Goal: Information Seeking & Learning: Check status

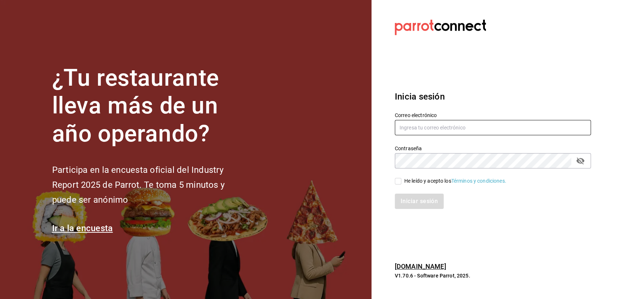
type input "multiuser@pickup.com"
click at [399, 182] on input "He leído y acepto los Términos y condiciones." at bounding box center [398, 181] width 7 height 7
checkbox input "true"
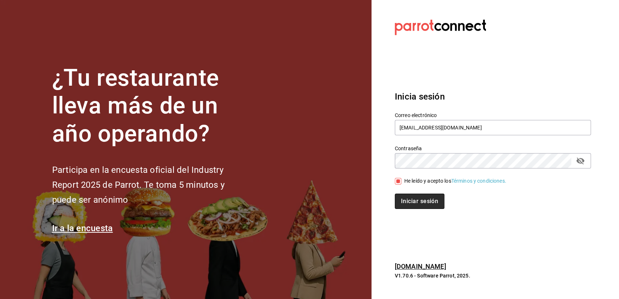
click at [402, 204] on button "Iniciar sesión" at bounding box center [420, 201] width 50 height 15
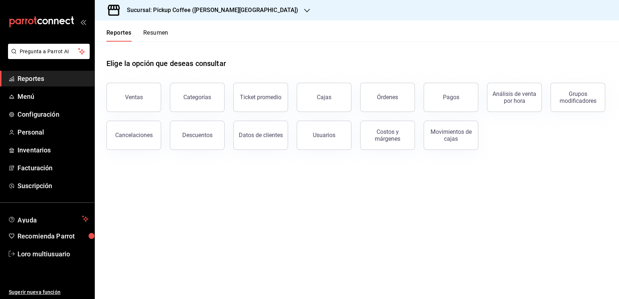
click at [199, 18] on div "Sucursal: Pickup Coffee ([PERSON_NAME][GEOGRAPHIC_DATA])" at bounding box center [207, 10] width 212 height 20
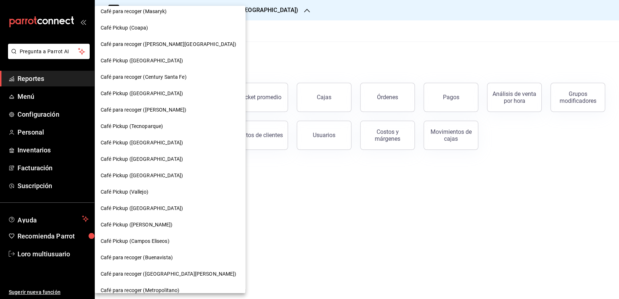
scroll to position [91, 0]
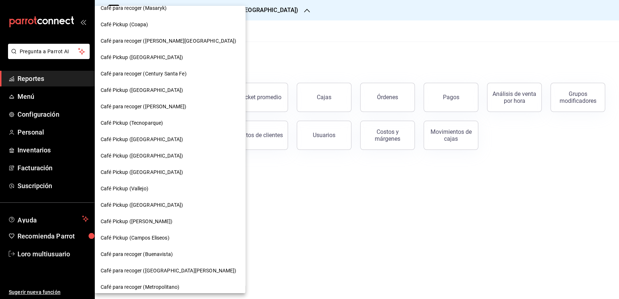
click at [155, 240] on span "Café Pickup (Campos Eliseos)" at bounding box center [135, 238] width 69 height 8
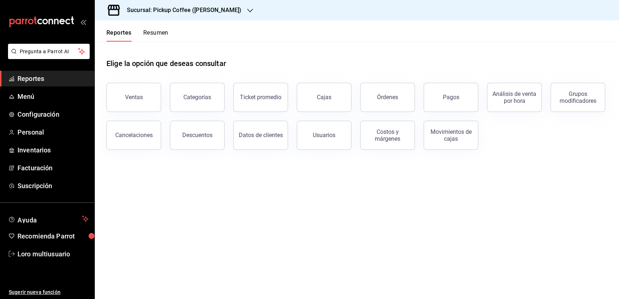
click at [162, 30] on button "Resumen" at bounding box center [155, 35] width 25 height 12
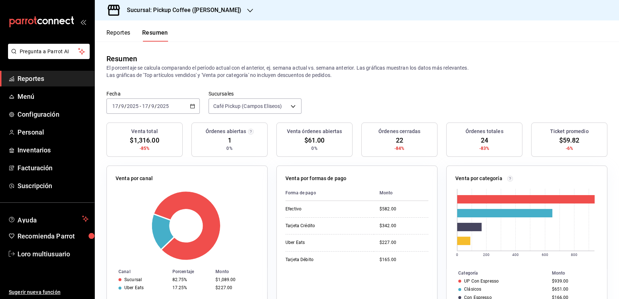
click at [160, 101] on div "[DATE] [DATE] - [DATE] [DATE]" at bounding box center [153, 105] width 93 height 15
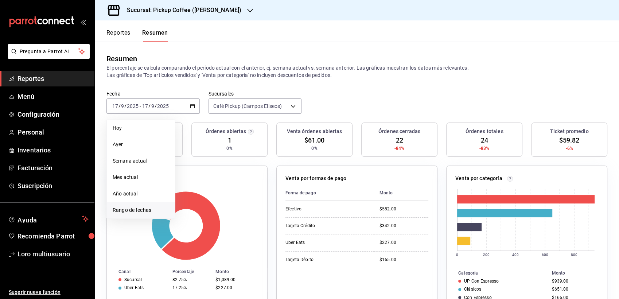
click at [154, 212] on span "Rango de fechas" at bounding box center [141, 210] width 57 height 8
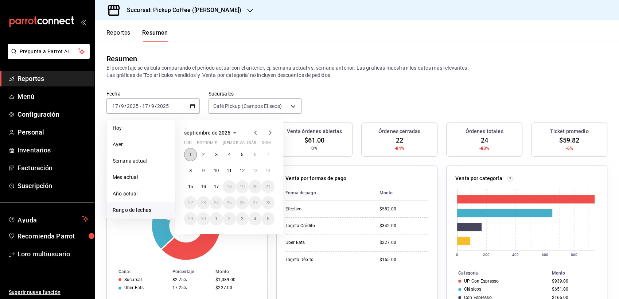
click at [188, 156] on button "1" at bounding box center [190, 154] width 13 height 13
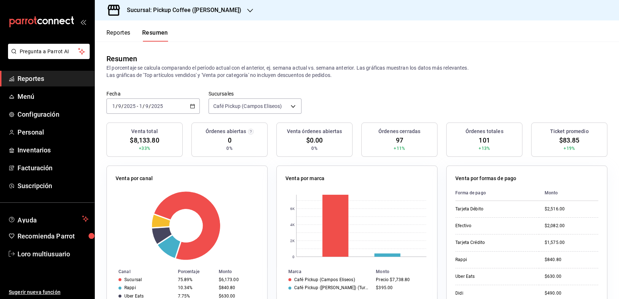
click at [155, 101] on div "2025-09-01 1 / 9 / 2025 - 2025-09-01 1 / 9 / 2025" at bounding box center [153, 105] width 93 height 15
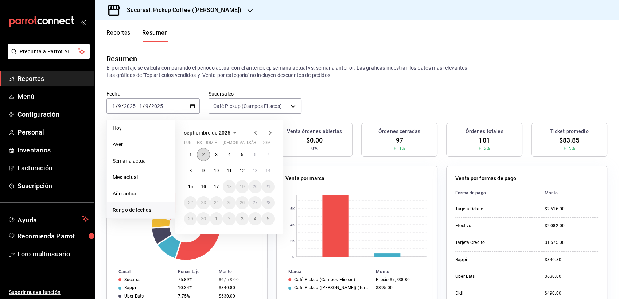
click at [201, 155] on button "2" at bounding box center [203, 154] width 13 height 13
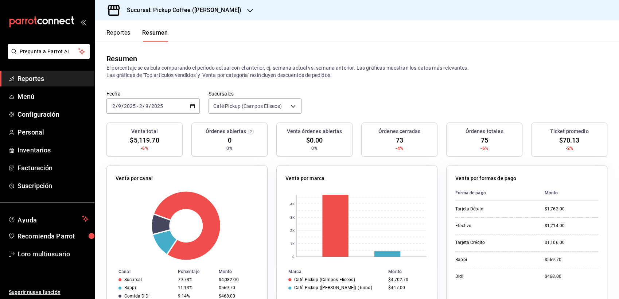
click at [162, 106] on input "2025" at bounding box center [157, 106] width 12 height 6
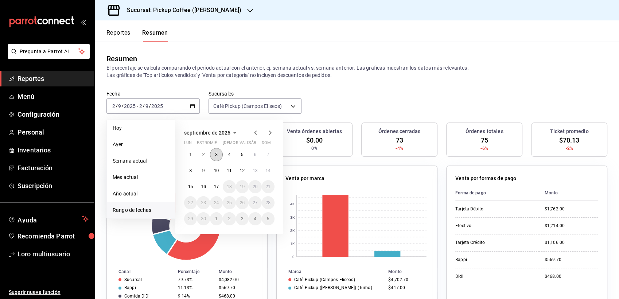
click at [220, 154] on button "3" at bounding box center [216, 154] width 13 height 13
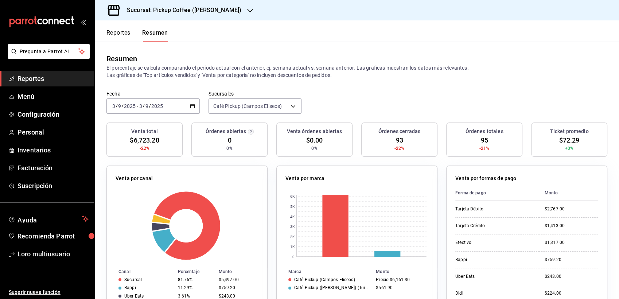
click at [127, 109] on div "2025-09-03 3 / 9 / 2025 - 2025-09-03 3 / 9 / 2025" at bounding box center [153, 105] width 93 height 15
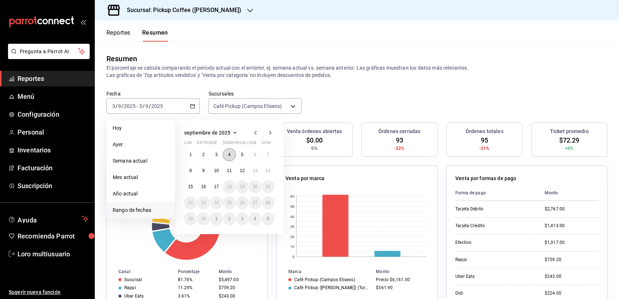
click at [231, 152] on button "4" at bounding box center [229, 154] width 13 height 13
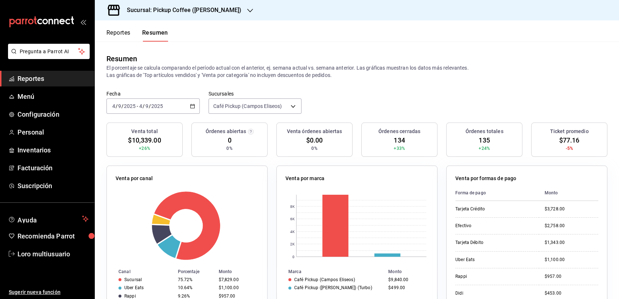
click at [178, 109] on div "2025-09-04 4 / 9 / 2025 - 2025-09-04 4 / 9 / 2025" at bounding box center [153, 105] width 93 height 15
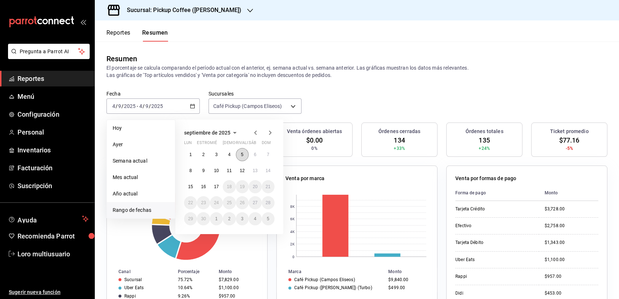
click at [241, 153] on abbr "5" at bounding box center [242, 154] width 3 height 5
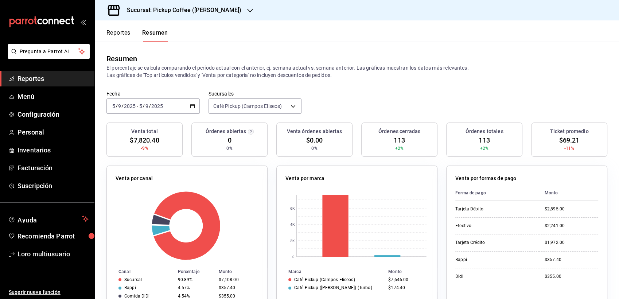
click at [145, 100] on div "2025-09-05 5 / 9 / 2025 - 2025-09-05 5 / 9 / 2025" at bounding box center [153, 105] width 93 height 15
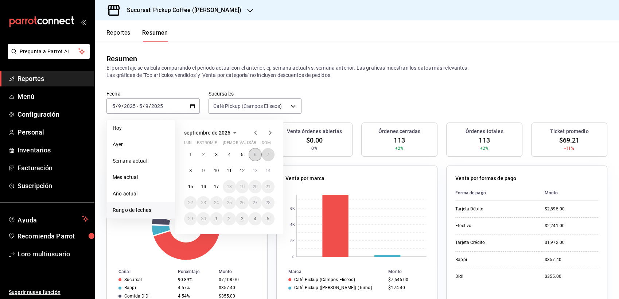
drag, startPoint x: 263, startPoint y: 152, endPoint x: 251, endPoint y: 153, distance: 12.1
click at [251, 153] on div "1 2 3 4 5 6 7 8 9 10 11 12 13 14 15 16 17 18 19 20 21 22 23 24 25 26 27 28 29 3…" at bounding box center [229, 186] width 90 height 77
click at [251, 153] on button "6" at bounding box center [255, 154] width 13 height 13
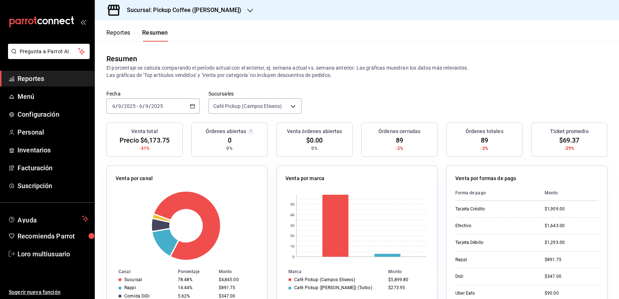
click at [146, 104] on input "9" at bounding box center [147, 106] width 4 height 6
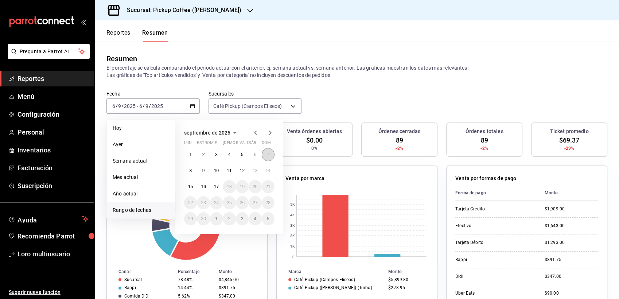
click at [267, 156] on abbr "7" at bounding box center [268, 154] width 3 height 5
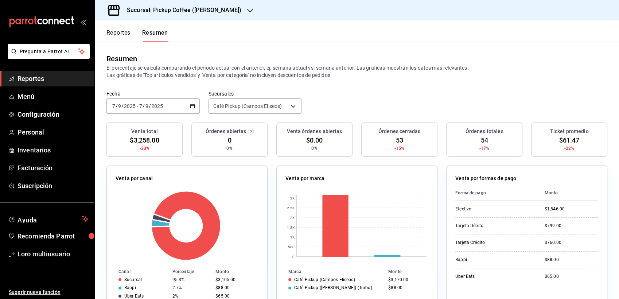
click at [131, 107] on input "2025" at bounding box center [130, 106] width 12 height 6
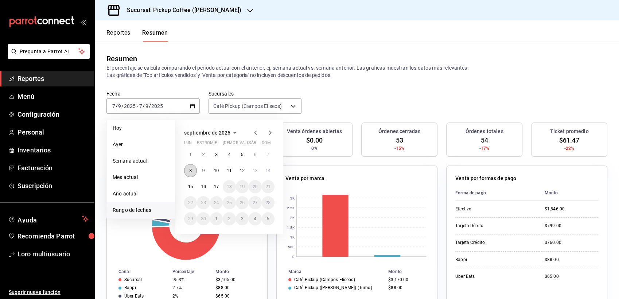
click at [193, 168] on button "8" at bounding box center [190, 170] width 13 height 13
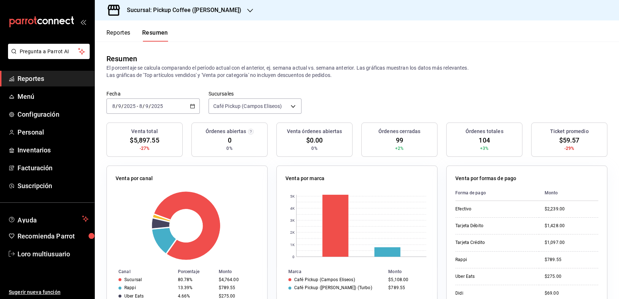
click at [158, 106] on input "2025" at bounding box center [157, 106] width 12 height 6
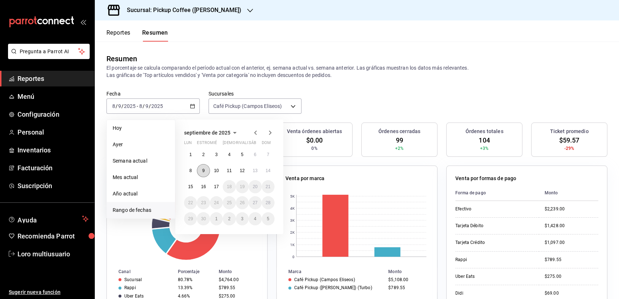
click at [204, 173] on button "9" at bounding box center [203, 170] width 13 height 13
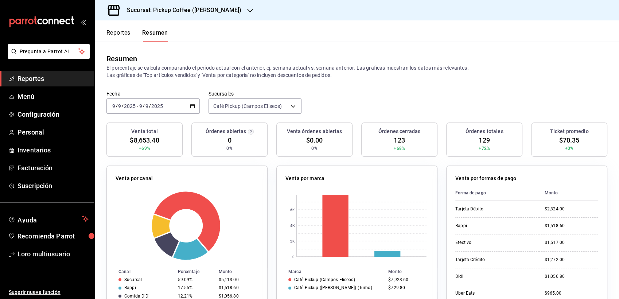
click at [150, 100] on div "[DATE] [DATE] - [DATE] [DATE]" at bounding box center [153, 105] width 93 height 15
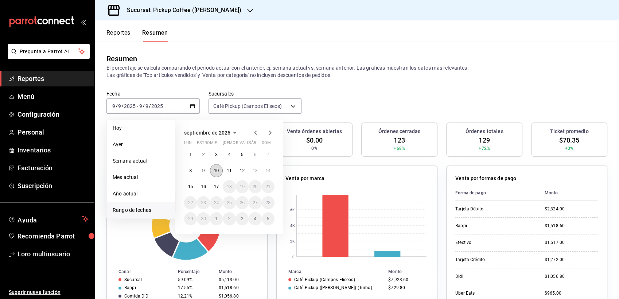
click at [215, 171] on abbr "10" at bounding box center [216, 170] width 5 height 5
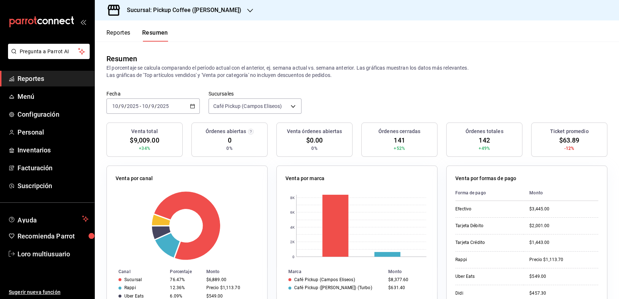
click at [162, 107] on input "2025" at bounding box center [163, 106] width 12 height 6
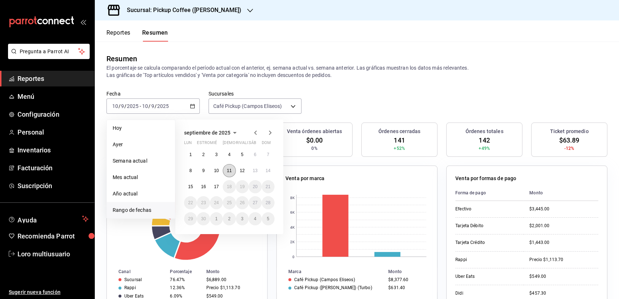
click at [232, 174] on button "11" at bounding box center [229, 170] width 13 height 13
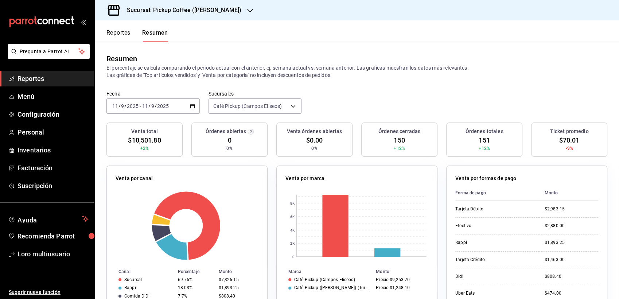
click at [173, 3] on div "Sucursal: Pickup Coffee (Campos Eliseos)" at bounding box center [178, 10] width 155 height 20
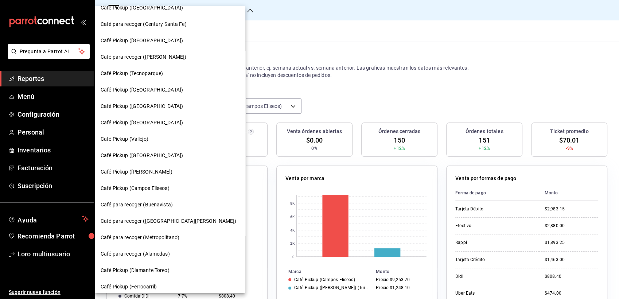
scroll to position [154, 0]
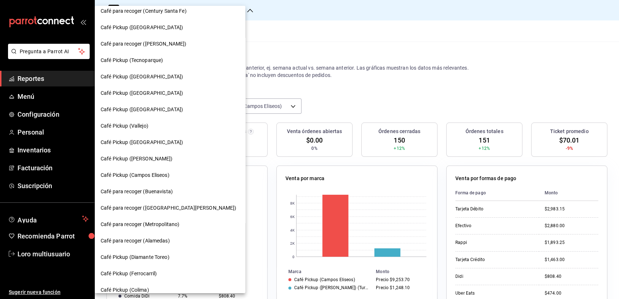
click at [135, 89] on span "Café Pickup (Nápoles)" at bounding box center [142, 93] width 82 height 8
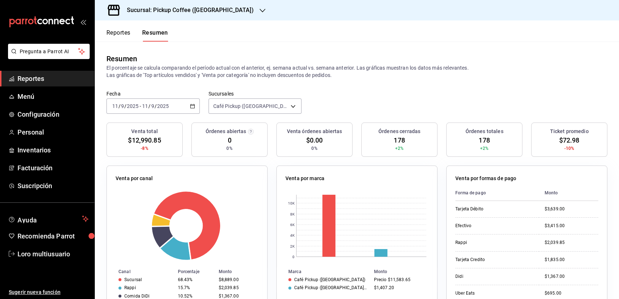
click at [178, 116] on div "Fecha 2025-09-11 11 / 9 / 2025 - 2025-09-11 11 / 9 / 2025 Sucursales Café Picku…" at bounding box center [357, 106] width 525 height 32
click at [162, 110] on div "2025-09-11 11 / 9 / 2025 - 2025-09-11 11 / 9 / 2025" at bounding box center [153, 105] width 93 height 15
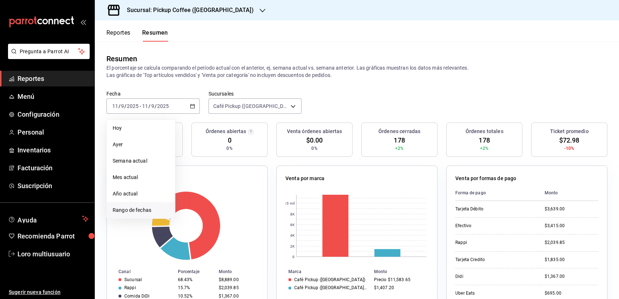
click at [138, 209] on span "Rango de fechas" at bounding box center [141, 210] width 57 height 8
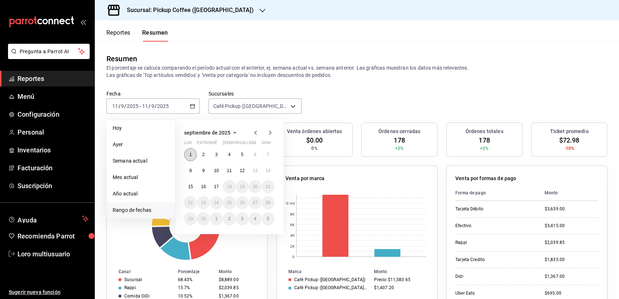
click at [192, 154] on button "1" at bounding box center [190, 154] width 13 height 13
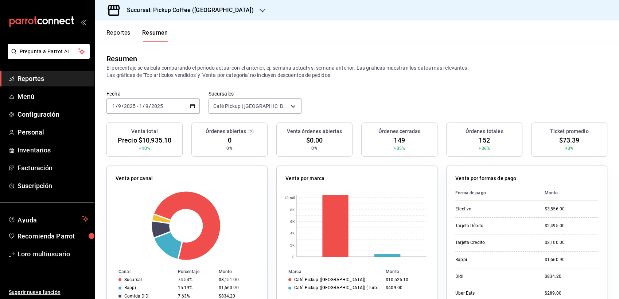
click at [140, 101] on div "2025-09-01 1 / 9 / 2025 - 2025-09-01 1 / 9 / 2025" at bounding box center [153, 105] width 93 height 15
click at [147, 111] on div "2025-09-01 1 / 9 / 2025 - 2025-09-01 1 / 9 / 2025" at bounding box center [153, 105] width 93 height 15
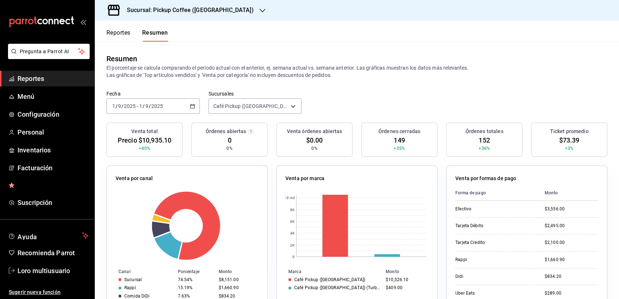
click at [155, 105] on input "2025" at bounding box center [157, 106] width 12 height 6
click at [189, 113] on div "2025-09-01 1 / 9 / 2025 - 2025-09-01 1 / 9 / 2025" at bounding box center [153, 105] width 93 height 15
drag, startPoint x: 189, startPoint y: 113, endPoint x: 172, endPoint y: 110, distance: 17.0
click at [172, 110] on div "2025-09-01 1 / 9 / 2025 - 2025-09-01 1 / 9 / 2025" at bounding box center [153, 105] width 93 height 15
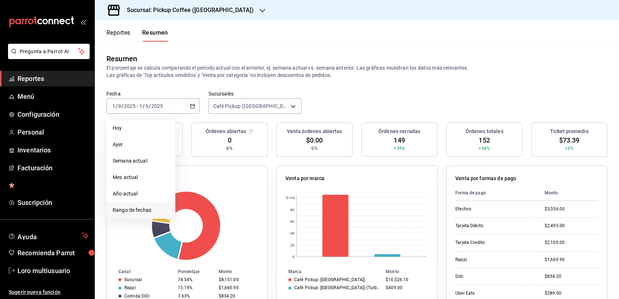
click at [125, 210] on span "Rango de fechas" at bounding box center [141, 210] width 57 height 8
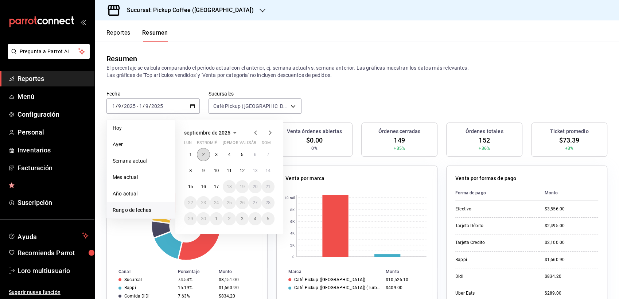
click at [204, 152] on abbr "2" at bounding box center [203, 154] width 3 height 5
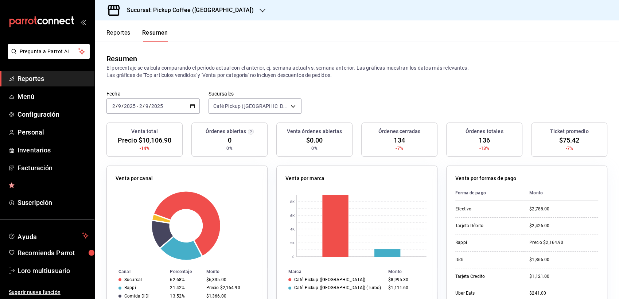
click at [139, 107] on input "2" at bounding box center [141, 106] width 4 height 6
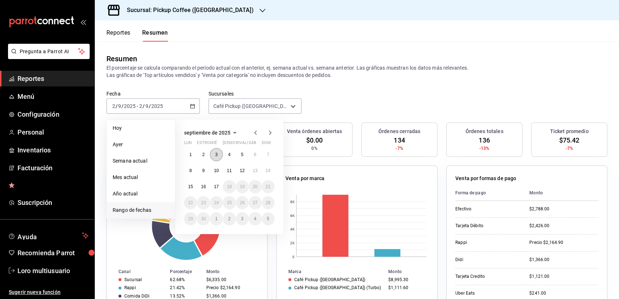
click at [212, 152] on button "3" at bounding box center [216, 154] width 13 height 13
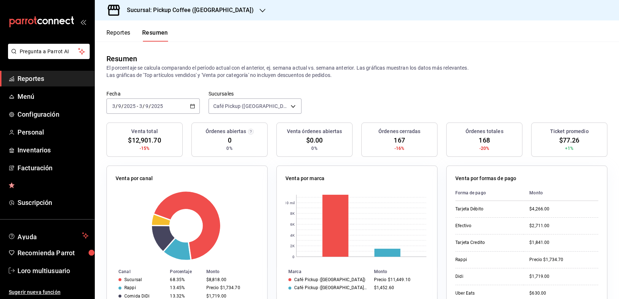
click at [145, 102] on div "2025-09-03 3 / 9 / 2025 - 2025-09-03 3 / 9 / 2025" at bounding box center [153, 105] width 93 height 15
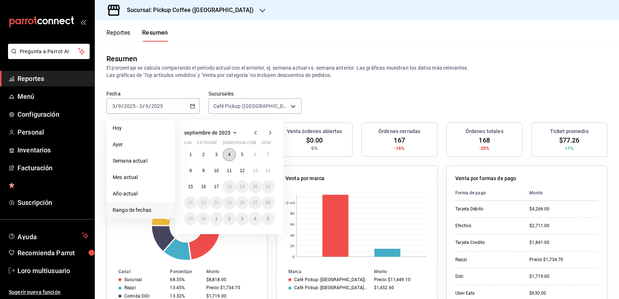
click at [231, 153] on button "4" at bounding box center [229, 154] width 13 height 13
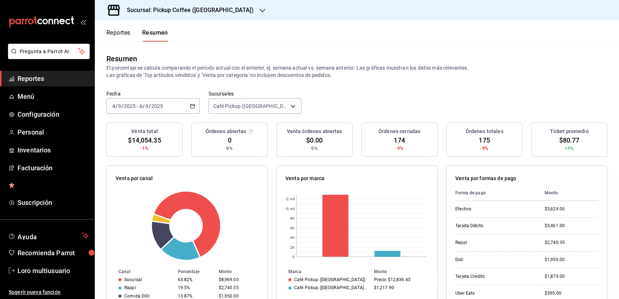
click at [149, 102] on div "2025-09-04 4 / 9 / 2025 - 2025-09-04 4 / 9 / 2025" at bounding box center [153, 105] width 93 height 15
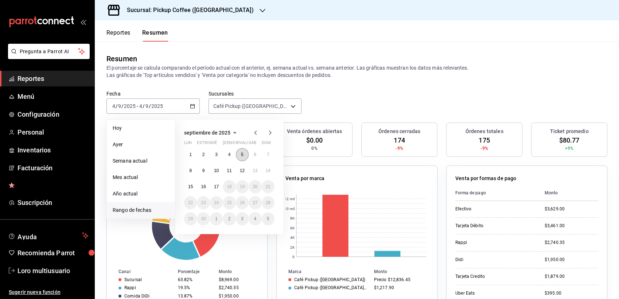
click at [245, 154] on button "5" at bounding box center [242, 154] width 13 height 13
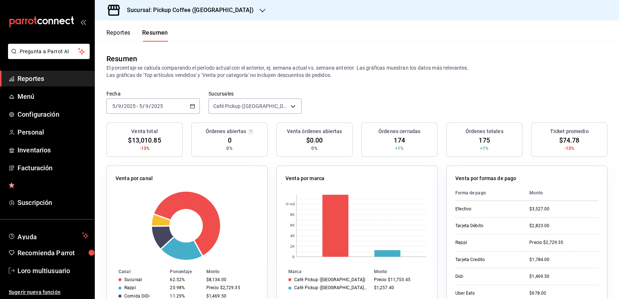
click at [161, 101] on div "2025-09-05 5 / 9 / 2025 - 2025-09-05 5 / 9 / 2025" at bounding box center [153, 105] width 93 height 15
click at [155, 108] on input "2025" at bounding box center [157, 106] width 12 height 6
click at [174, 107] on div "2025-09-05 5 / 9 / 2025 - 2025-09-05 5 / 9 / 2025" at bounding box center [153, 105] width 93 height 15
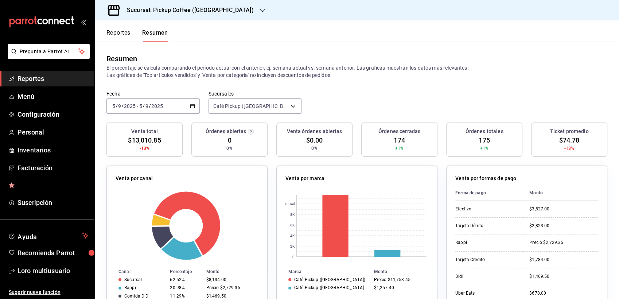
click at [174, 107] on div "2025-09-05 5 / 9 / 2025 - 2025-09-05 5 / 9 / 2025" at bounding box center [153, 105] width 93 height 15
drag, startPoint x: 173, startPoint y: 107, endPoint x: 166, endPoint y: 104, distance: 7.5
click at [166, 104] on div "2025-09-05 5 / 9 / 2025 - 2025-09-05 5 / 9 / 2025" at bounding box center [153, 105] width 93 height 15
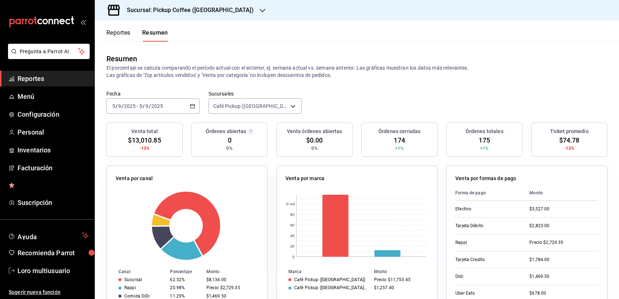
click at [166, 104] on div "2025-09-05 5 / 9 / 2025 - 2025-09-05 5 / 9 / 2025" at bounding box center [153, 105] width 93 height 15
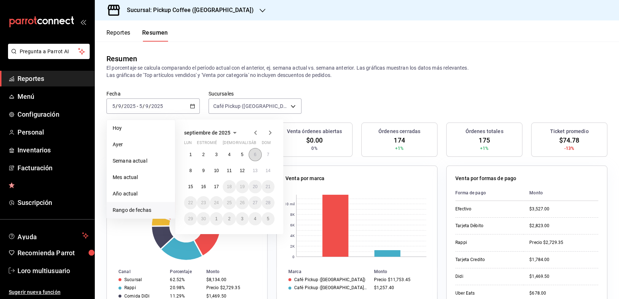
click at [254, 158] on button "6" at bounding box center [255, 154] width 13 height 13
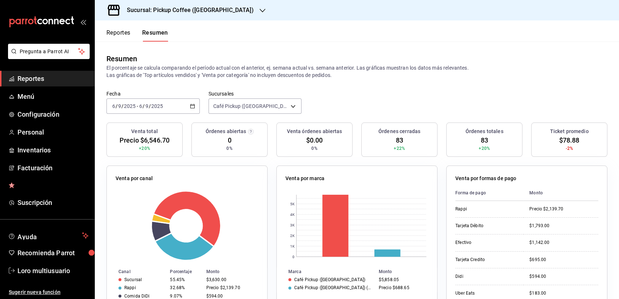
click at [153, 106] on input "2025" at bounding box center [157, 106] width 12 height 6
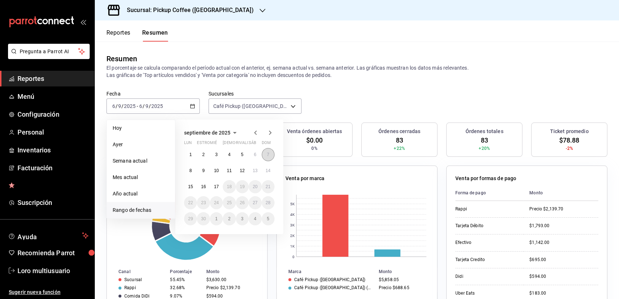
click at [272, 156] on button "7" at bounding box center [268, 154] width 13 height 13
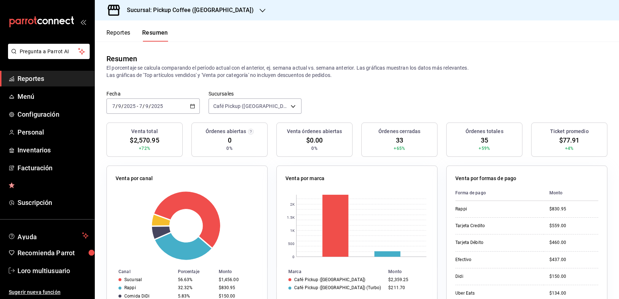
click at [124, 107] on input "2025" at bounding box center [130, 106] width 12 height 6
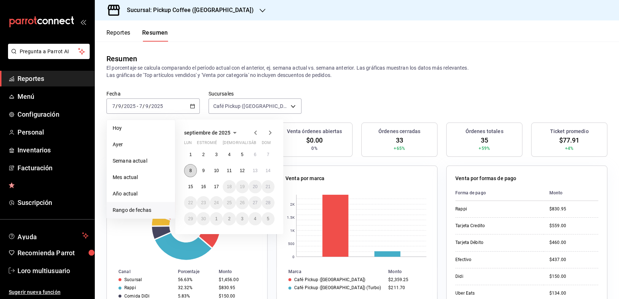
click at [195, 169] on button "8" at bounding box center [190, 170] width 13 height 13
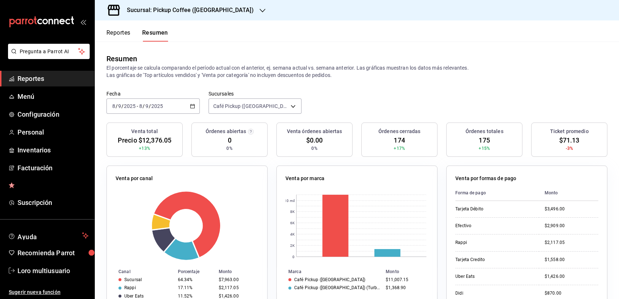
click at [140, 116] on div "Fecha 2025-09-08 8 / 9 / 2025 - 2025-09-08 8 / 9 / 2025 Sucursales Café Pickup …" at bounding box center [357, 106] width 525 height 32
click at [134, 103] on input "2025" at bounding box center [130, 106] width 12 height 6
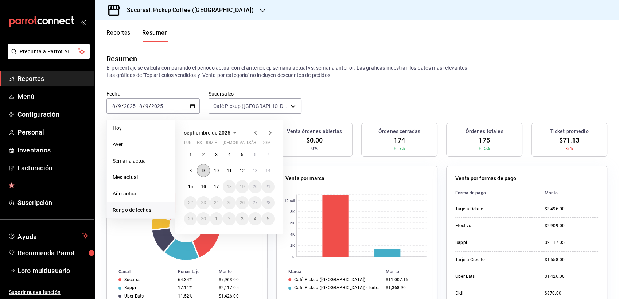
click at [198, 168] on button "9" at bounding box center [203, 170] width 13 height 13
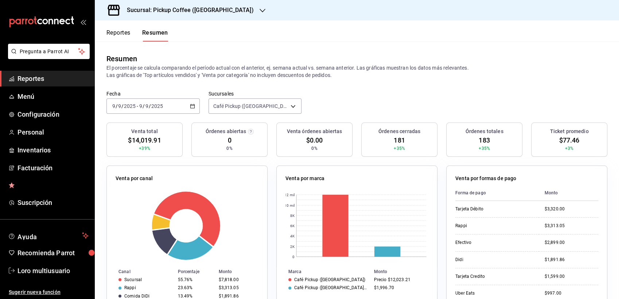
click at [163, 100] on div "[DATE] [DATE] - [DATE] [DATE]" at bounding box center [153, 105] width 93 height 15
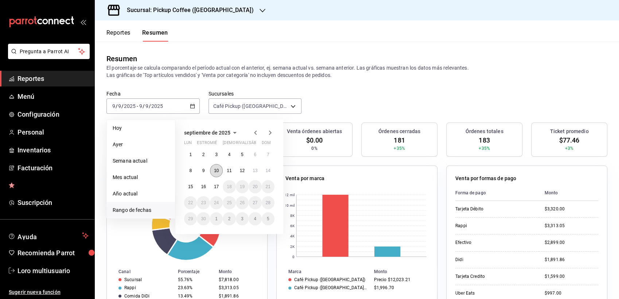
click at [222, 171] on button "10" at bounding box center [216, 170] width 13 height 13
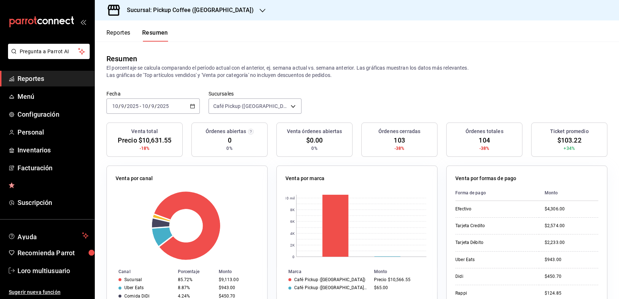
click at [144, 107] on input "10" at bounding box center [145, 106] width 7 height 6
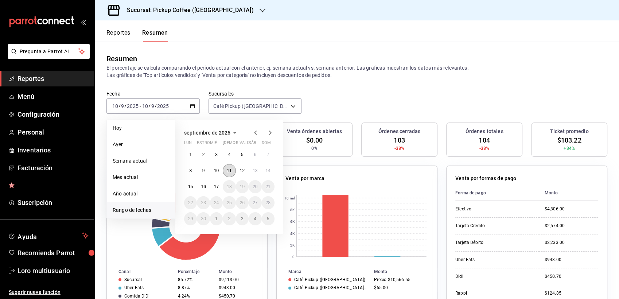
click at [231, 170] on abbr "11" at bounding box center [229, 170] width 5 height 5
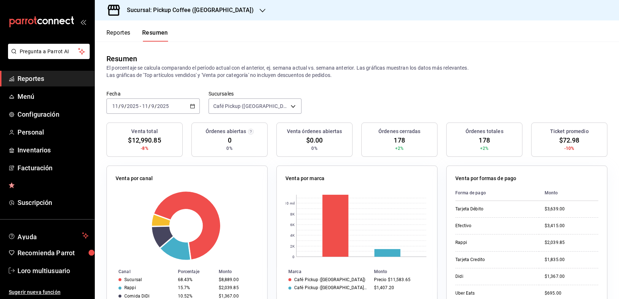
click at [164, 103] on input "2025" at bounding box center [163, 106] width 12 height 6
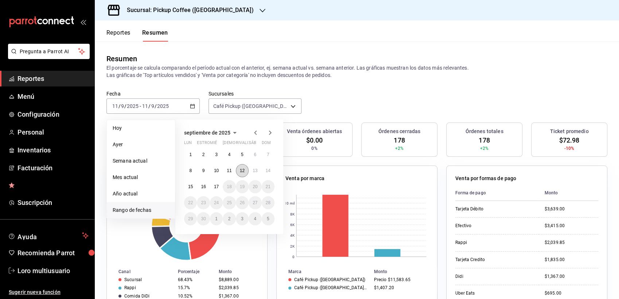
click at [239, 173] on button "12" at bounding box center [242, 170] width 13 height 13
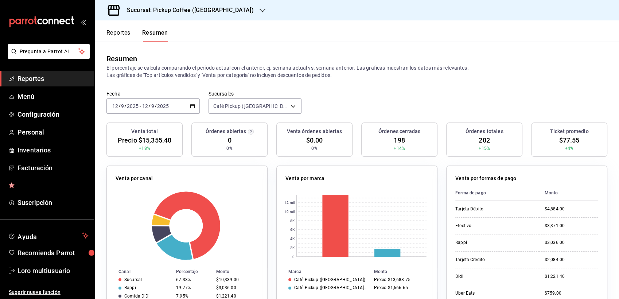
click at [157, 107] on input "2025" at bounding box center [163, 106] width 12 height 6
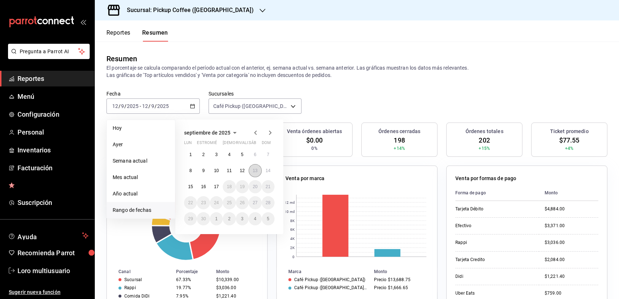
click at [254, 172] on abbr "13" at bounding box center [255, 170] width 5 height 5
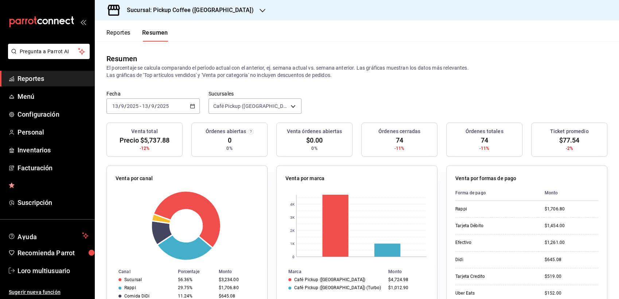
click at [129, 103] on input "2025" at bounding box center [133, 106] width 12 height 6
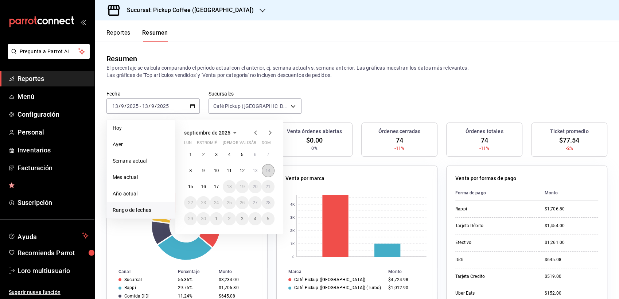
click at [267, 173] on abbr "14" at bounding box center [268, 170] width 5 height 5
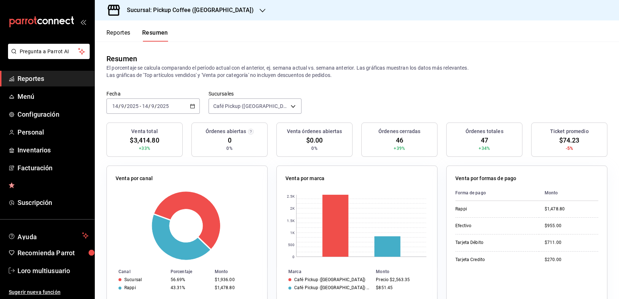
click at [148, 111] on div "2025-09-14 14 / 9 / 2025 - 2025-09-14 14 / 9 / 2025" at bounding box center [153, 105] width 93 height 15
click at [171, 108] on div "2025-09-14 14 / 9 / 2025 - 2025-09-14 14 / 9 / 2025" at bounding box center [153, 105] width 93 height 15
click at [146, 97] on div "Fecha 2025-09-14 14 / 9 / 2025 - 2025-09-14 14 / 9 / 2025" at bounding box center [153, 101] width 93 height 23
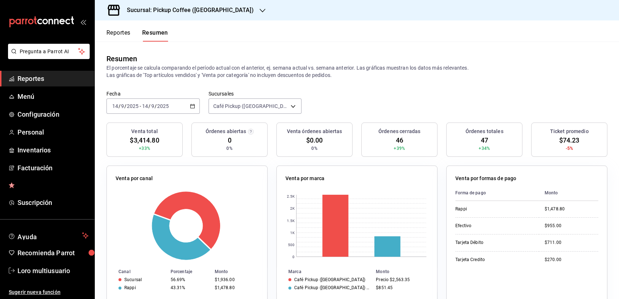
click at [149, 103] on span "/" at bounding box center [149, 106] width 2 height 6
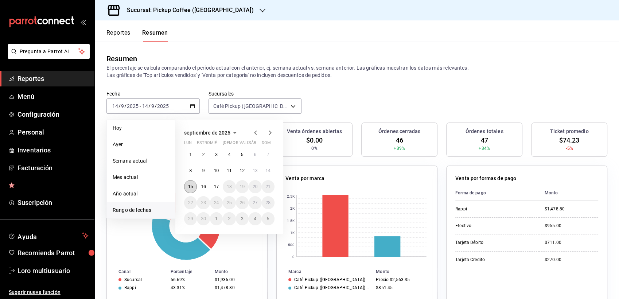
click at [194, 185] on button "15" at bounding box center [190, 186] width 13 height 13
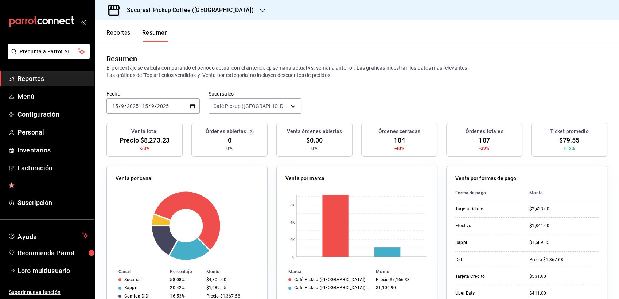
click at [136, 111] on div "2025-09-15 15 / 9 / 2025 - 2025-09-15 15 / 9 / 2025" at bounding box center [153, 105] width 93 height 15
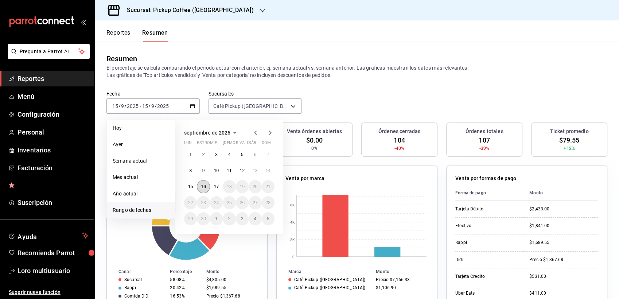
click at [203, 188] on abbr "16" at bounding box center [203, 186] width 5 height 5
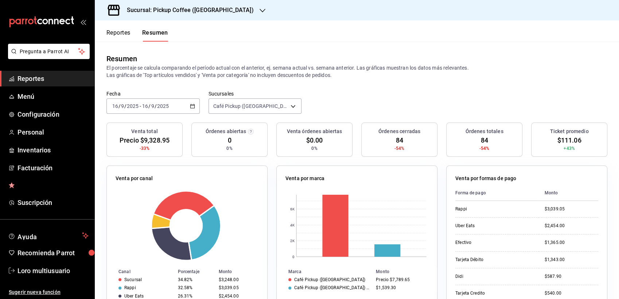
click at [171, 16] on div "Sucursal: Pickup Coffee (Nápoles)" at bounding box center [185, 10] width 168 height 20
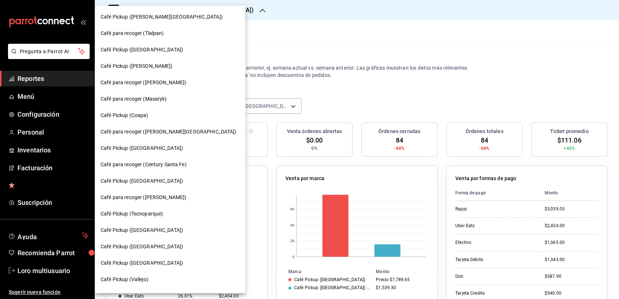
click at [187, 12] on div "Café Pickup ([PERSON_NAME][GEOGRAPHIC_DATA])" at bounding box center [170, 17] width 151 height 16
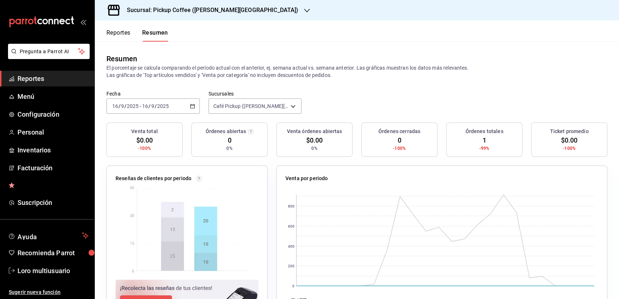
click at [291, 59] on div "Resumen" at bounding box center [357, 58] width 501 height 11
click at [143, 113] on div "2025-09-16 16 / 9 / 2025 - 2025-09-16 16 / 9 / 2025" at bounding box center [153, 105] width 93 height 15
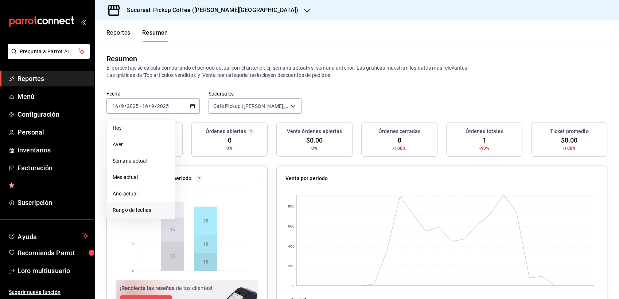
click at [158, 213] on span "Rango de fechas" at bounding box center [141, 210] width 57 height 8
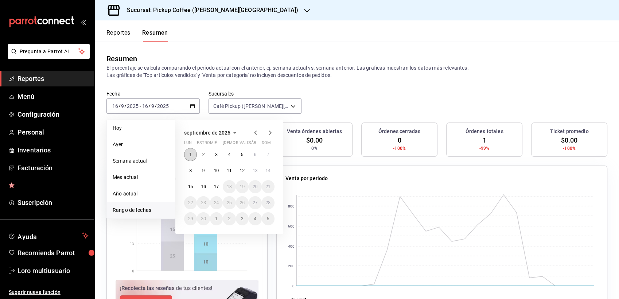
click at [188, 153] on button "1" at bounding box center [190, 154] width 13 height 13
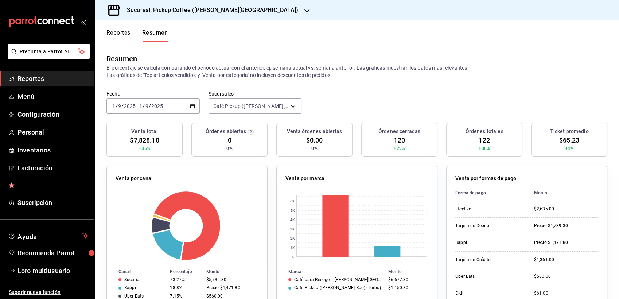
click at [149, 114] on div "Fecha 2025-09-01 1 / 9 / 2025 - 2025-09-01 1 / 9 / 2025 Sucursales Café Pickup …" at bounding box center [357, 106] width 525 height 32
click at [148, 110] on div "2025-09-01 1 / 9 / 2025 - 2025-09-01 1 / 9 / 2025" at bounding box center [153, 105] width 93 height 15
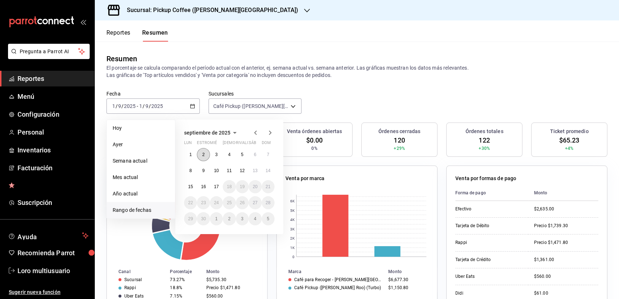
click at [201, 158] on button "2" at bounding box center [203, 154] width 13 height 13
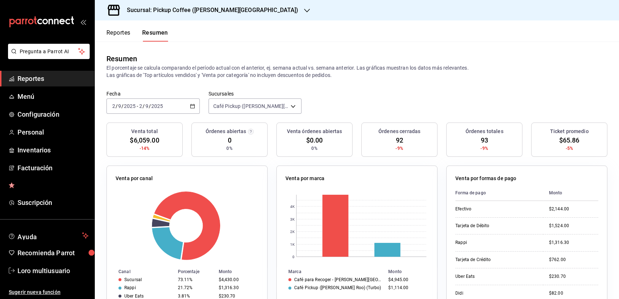
click at [127, 112] on div "2025-09-02 2 / 9 / 2025 - 2025-09-02 2 / 9 / 2025" at bounding box center [153, 105] width 93 height 15
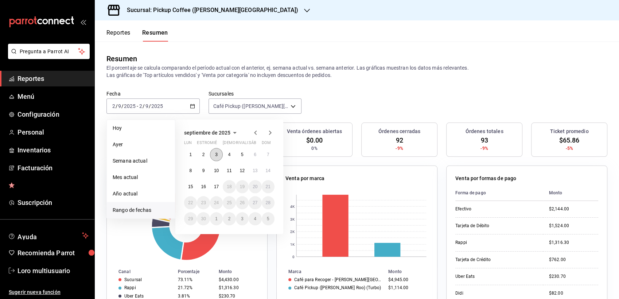
click at [217, 154] on abbr "3" at bounding box center [216, 154] width 3 height 5
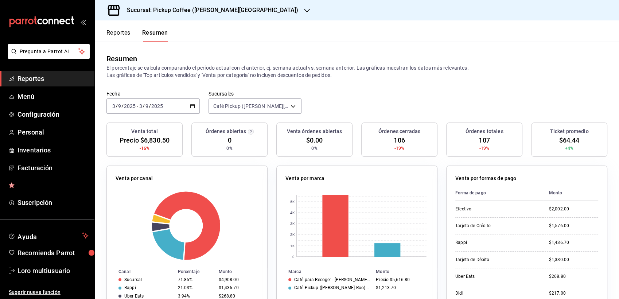
click at [152, 107] on input "2025" at bounding box center [157, 106] width 12 height 6
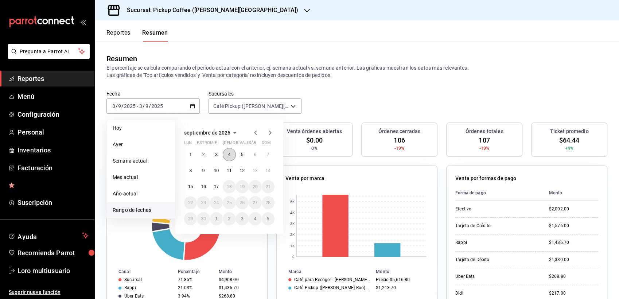
click at [227, 153] on button "4" at bounding box center [229, 154] width 13 height 13
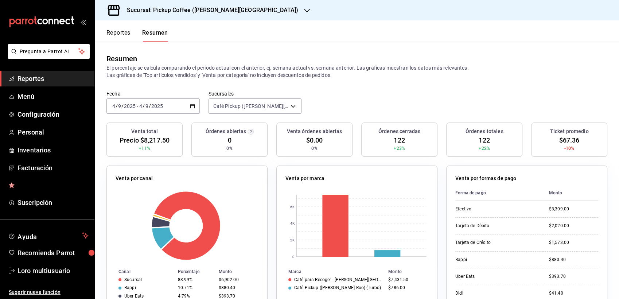
click at [136, 101] on div "2025-09-04 4 / 9 / 2025 - 2025-09-04 4 / 9 / 2025" at bounding box center [153, 105] width 93 height 15
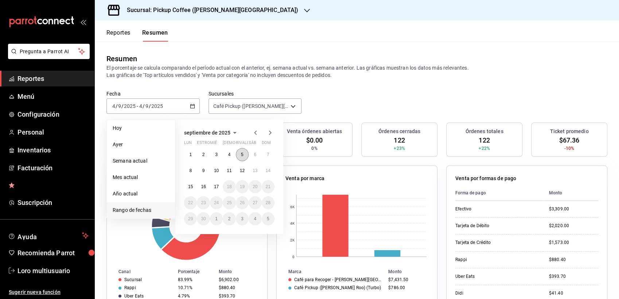
click at [241, 157] on button "5" at bounding box center [242, 154] width 13 height 13
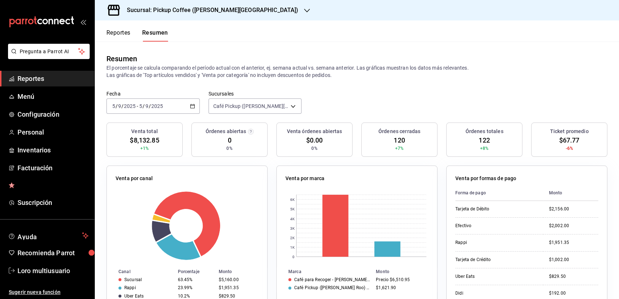
click at [139, 106] on input "5" at bounding box center [141, 106] width 4 height 6
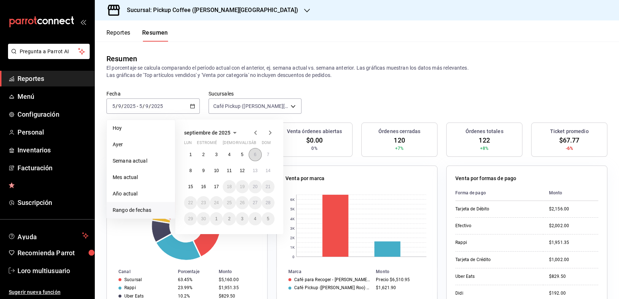
click at [251, 156] on button "6" at bounding box center [255, 154] width 13 height 13
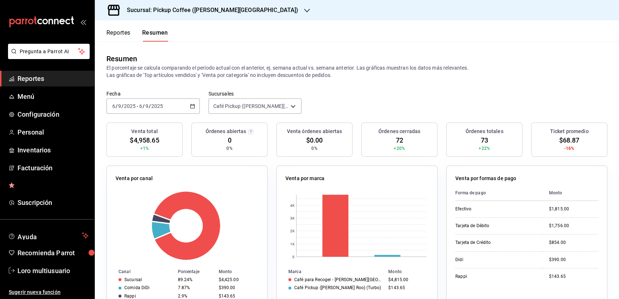
click at [160, 100] on div "2025-09-06 6 / 9 / 2025 - 2025-09-06 6 / 9 / 2025" at bounding box center [153, 105] width 93 height 15
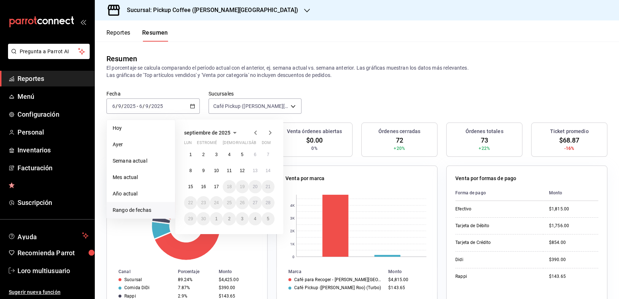
click at [261, 150] on div "1 2 3 4 5 6 7 8 9 10 11 12 13 14 15 16 17 18 19 20 21 22 23 24 25 26 27 28 29 3…" at bounding box center [229, 186] width 90 height 77
click at [263, 151] on button "7" at bounding box center [268, 154] width 13 height 13
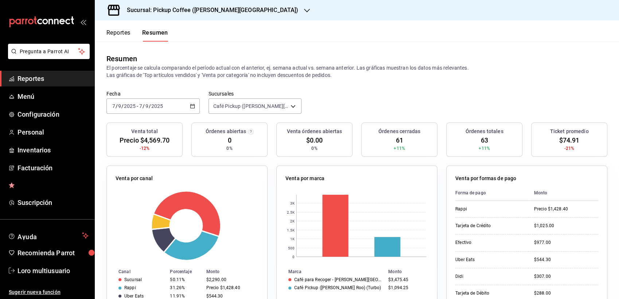
click at [152, 108] on input "2025" at bounding box center [157, 106] width 12 height 6
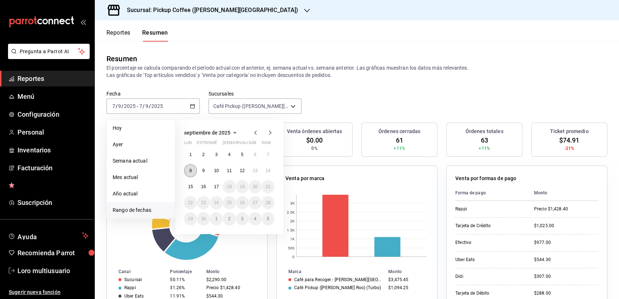
click at [187, 170] on button "8" at bounding box center [190, 170] width 13 height 13
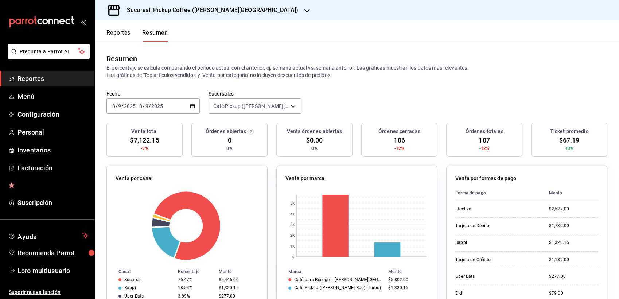
click at [165, 106] on div "2025-09-08 8 / 9 / 2025 - 2025-09-08 8 / 9 / 2025" at bounding box center [153, 105] width 93 height 15
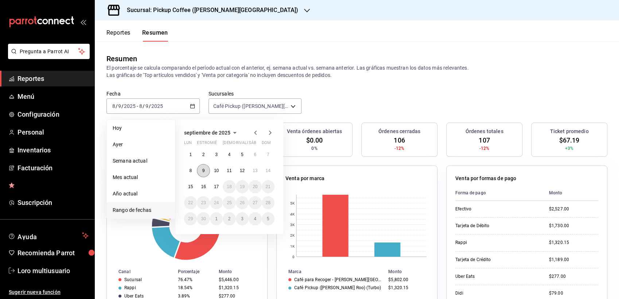
click at [204, 168] on abbr "9" at bounding box center [203, 170] width 3 height 5
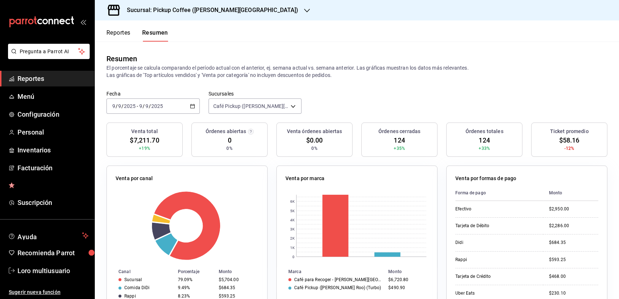
click at [157, 107] on input "2025" at bounding box center [157, 106] width 12 height 6
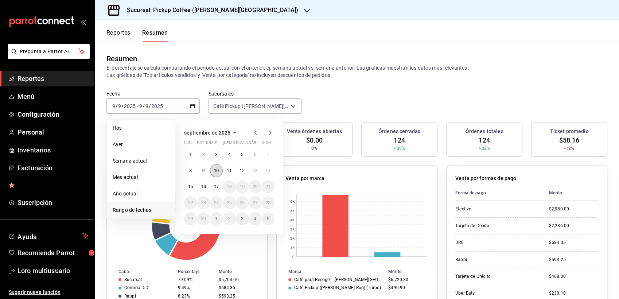
click at [221, 169] on button "10" at bounding box center [216, 170] width 13 height 13
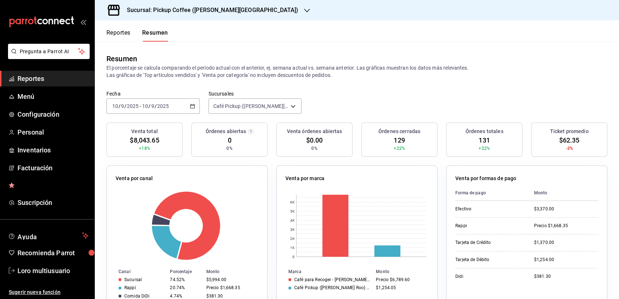
click at [138, 100] on div "2025-09-10 10 / 9 / 2025 - 2025-09-10 10 / 9 / 2025" at bounding box center [153, 105] width 93 height 15
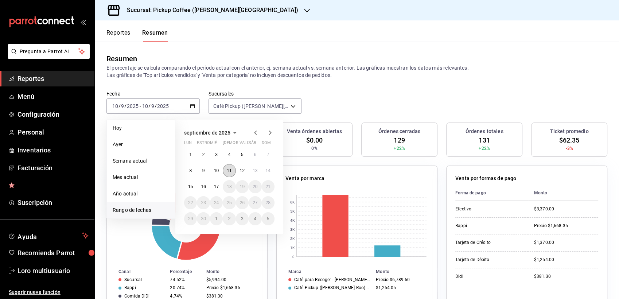
click at [231, 171] on abbr "11" at bounding box center [229, 170] width 5 height 5
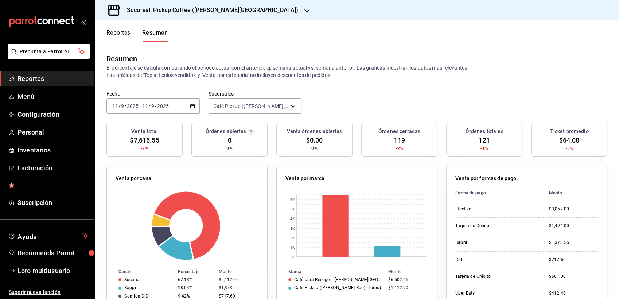
click at [144, 112] on div "2025-09-11 11 / 9 / 2025 - 2025-09-11 11 / 9 / 2025" at bounding box center [153, 105] width 93 height 15
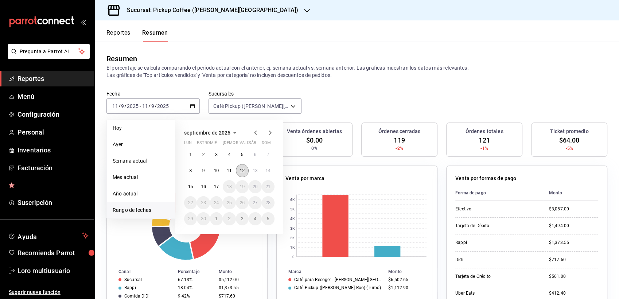
click at [247, 173] on button "12" at bounding box center [242, 170] width 13 height 13
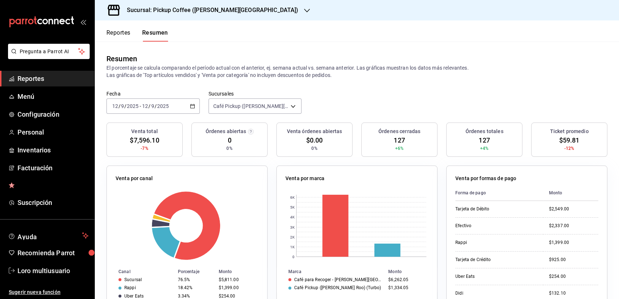
click at [166, 110] on div "2025-09-12 12 / 9 / 2025 - 2025-09-12 12 / 9 / 2025" at bounding box center [153, 105] width 93 height 15
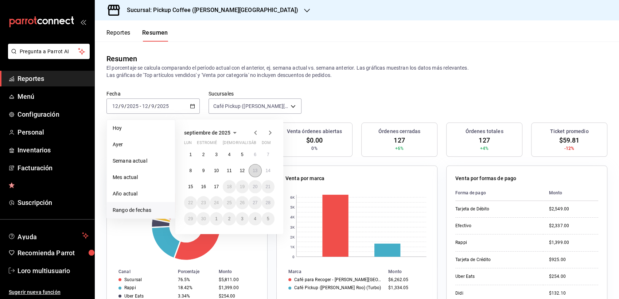
click at [257, 171] on abbr "13" at bounding box center [255, 170] width 5 height 5
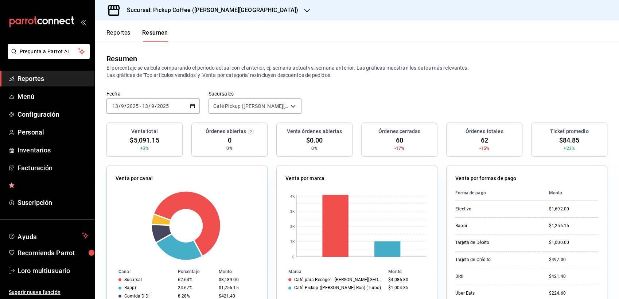
click at [142, 117] on div "Fecha 2025-09-13 13 / 9 / 2025 - 2025-09-13 13 / 9 / 2025 Sucursales Café Picku…" at bounding box center [357, 106] width 525 height 32
click at [140, 111] on div "2025-09-13 13 / 9 / 2025 - 2025-09-13 13 / 9 / 2025" at bounding box center [153, 105] width 93 height 15
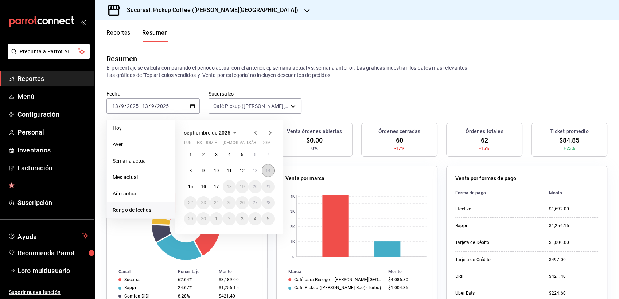
click at [271, 173] on button "14" at bounding box center [268, 170] width 13 height 13
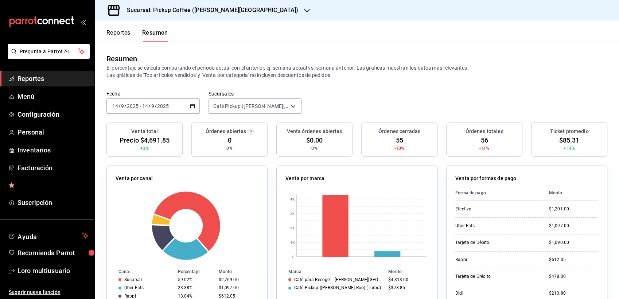
click at [160, 111] on div "2025-09-14 14 / 9 / 2025 - 2025-09-14 14 / 9 / 2025" at bounding box center [153, 105] width 93 height 15
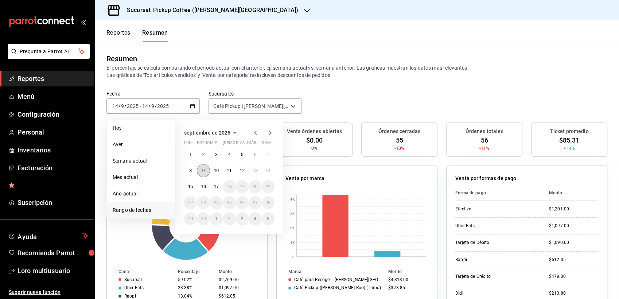
click at [201, 167] on button "9" at bounding box center [203, 170] width 13 height 13
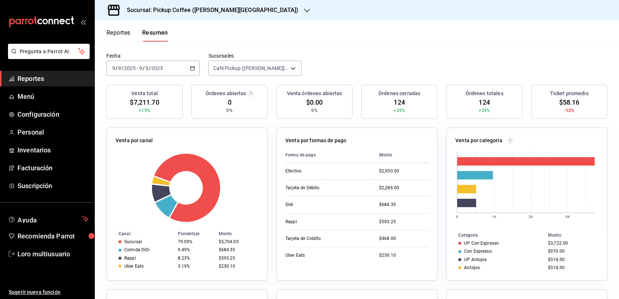
scroll to position [40, 0]
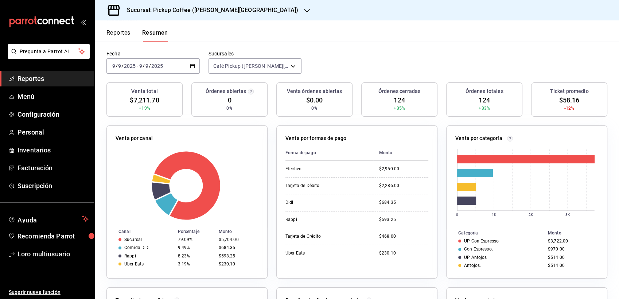
click at [149, 67] on span "/" at bounding box center [150, 66] width 2 height 6
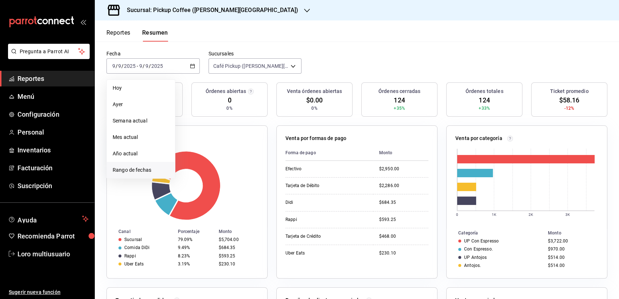
click at [134, 171] on span "Rango de fechas" at bounding box center [141, 170] width 57 height 8
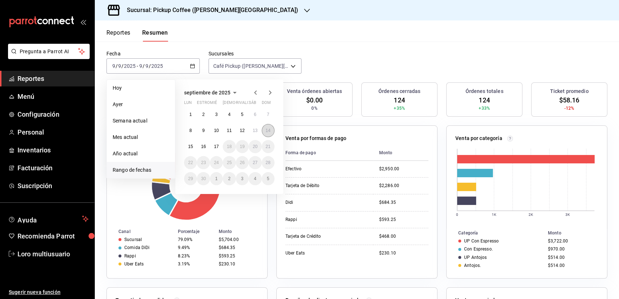
click at [266, 132] on abbr "14" at bounding box center [268, 130] width 5 height 5
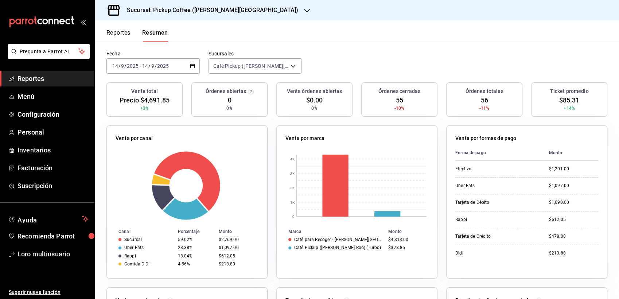
click at [158, 67] on input "2025" at bounding box center [163, 66] width 12 height 6
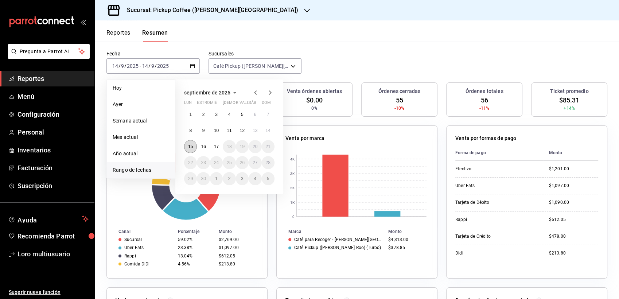
click at [187, 147] on button "15" at bounding box center [190, 146] width 13 height 13
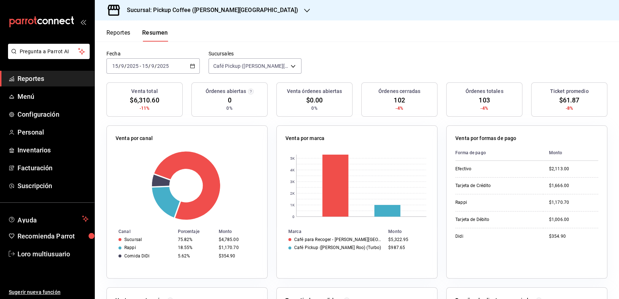
click at [149, 66] on span "/" at bounding box center [149, 66] width 2 height 6
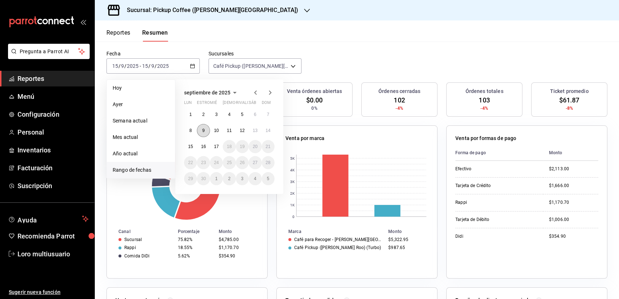
click at [204, 129] on abbr "9" at bounding box center [203, 130] width 3 height 5
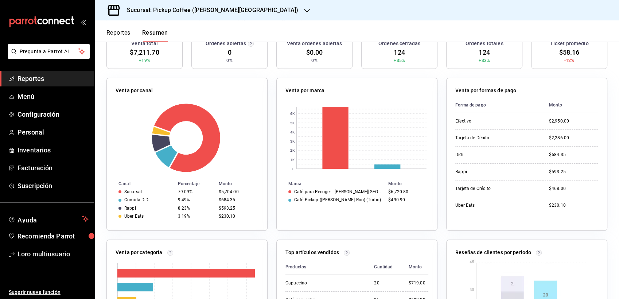
scroll to position [83, 0]
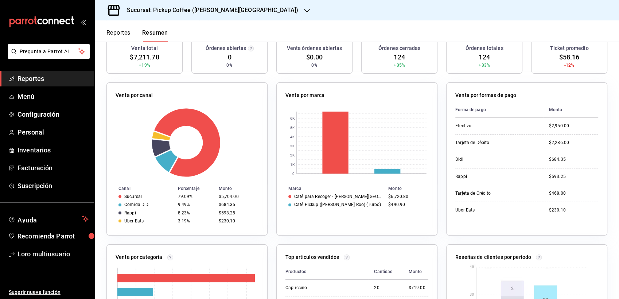
drag, startPoint x: 612, startPoint y: 179, endPoint x: 616, endPoint y: 165, distance: 14.8
click at [616, 165] on div "Reportes Resumen Resumen El porcentaje se calcula comparando el período actual …" at bounding box center [357, 159] width 525 height 279
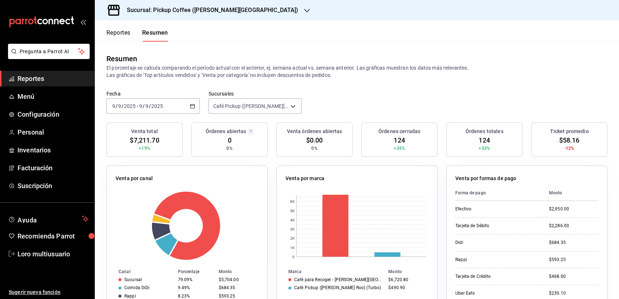
click at [118, 34] on font "Reportes" at bounding box center [119, 32] width 24 height 7
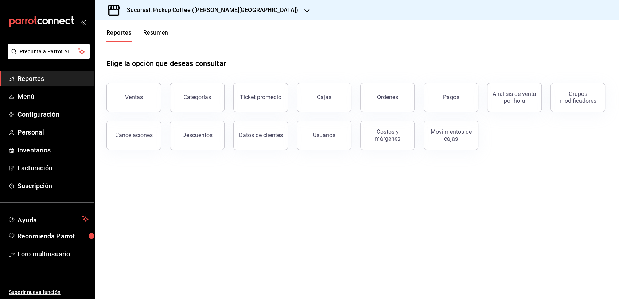
click at [156, 32] on font "Resumen" at bounding box center [155, 32] width 25 height 7
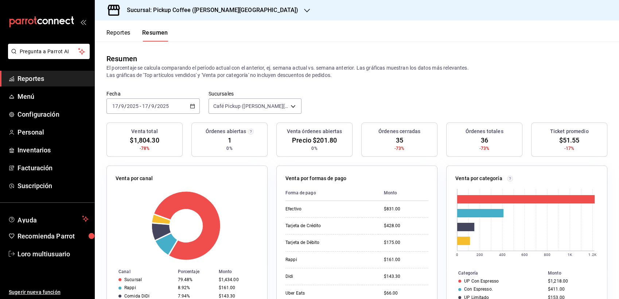
click at [175, 110] on div "[DATE] [DATE] - [DATE] [DATE]" at bounding box center [153, 105] width 93 height 15
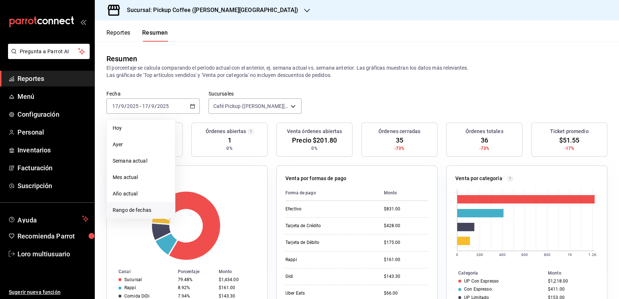
click at [129, 210] on span "Rango de fechas" at bounding box center [141, 210] width 57 height 8
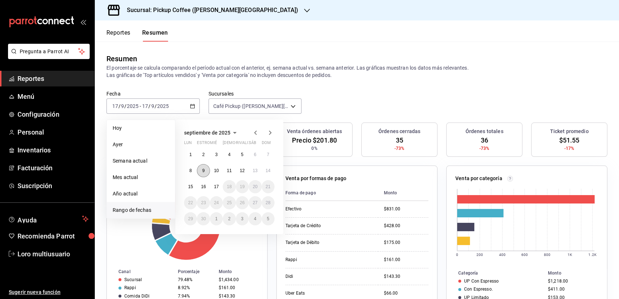
click at [200, 170] on button "9" at bounding box center [203, 170] width 13 height 13
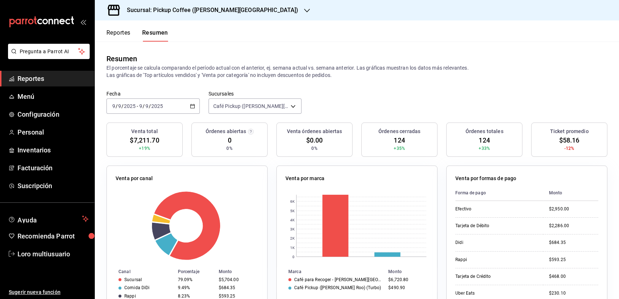
click at [151, 101] on div "[DATE] [DATE] - [DATE] [DATE]" at bounding box center [153, 105] width 93 height 15
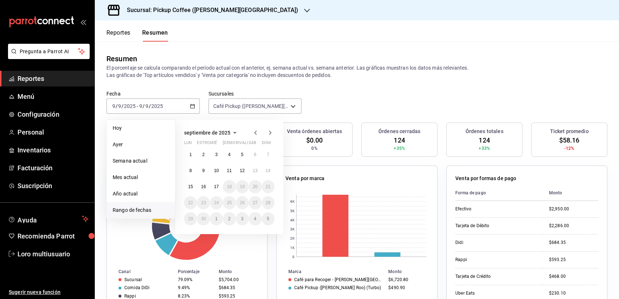
click at [437, 117] on div "Fecha [DATE] [DATE] - [DATE] [DATE] [DATE] [DATE] Semana actual Mes actual Año …" at bounding box center [357, 106] width 525 height 32
